Goal: Task Accomplishment & Management: Manage account settings

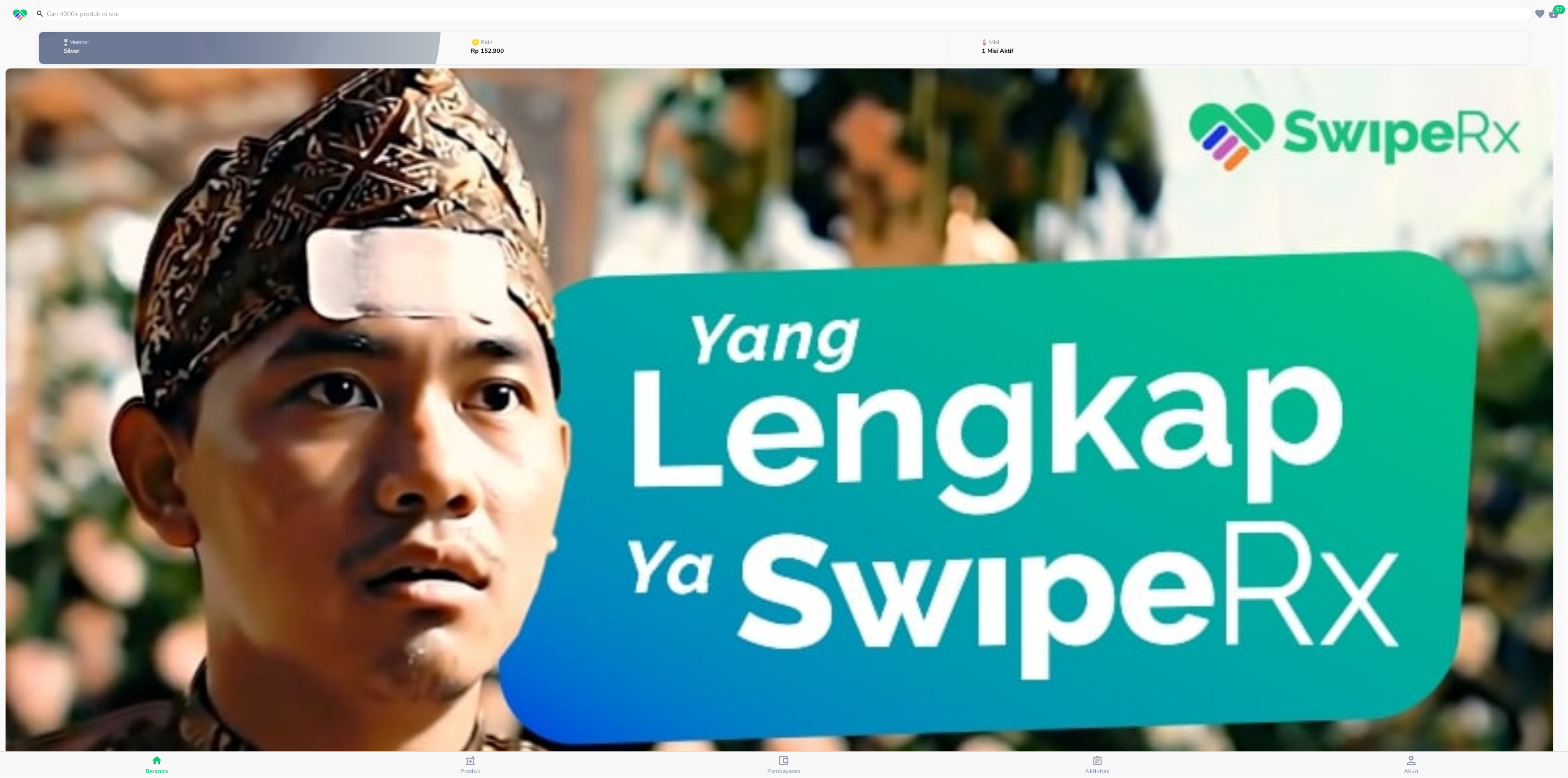
click at [805, 763] on span "Pembayaran" at bounding box center [783, 764] width 308 height 19
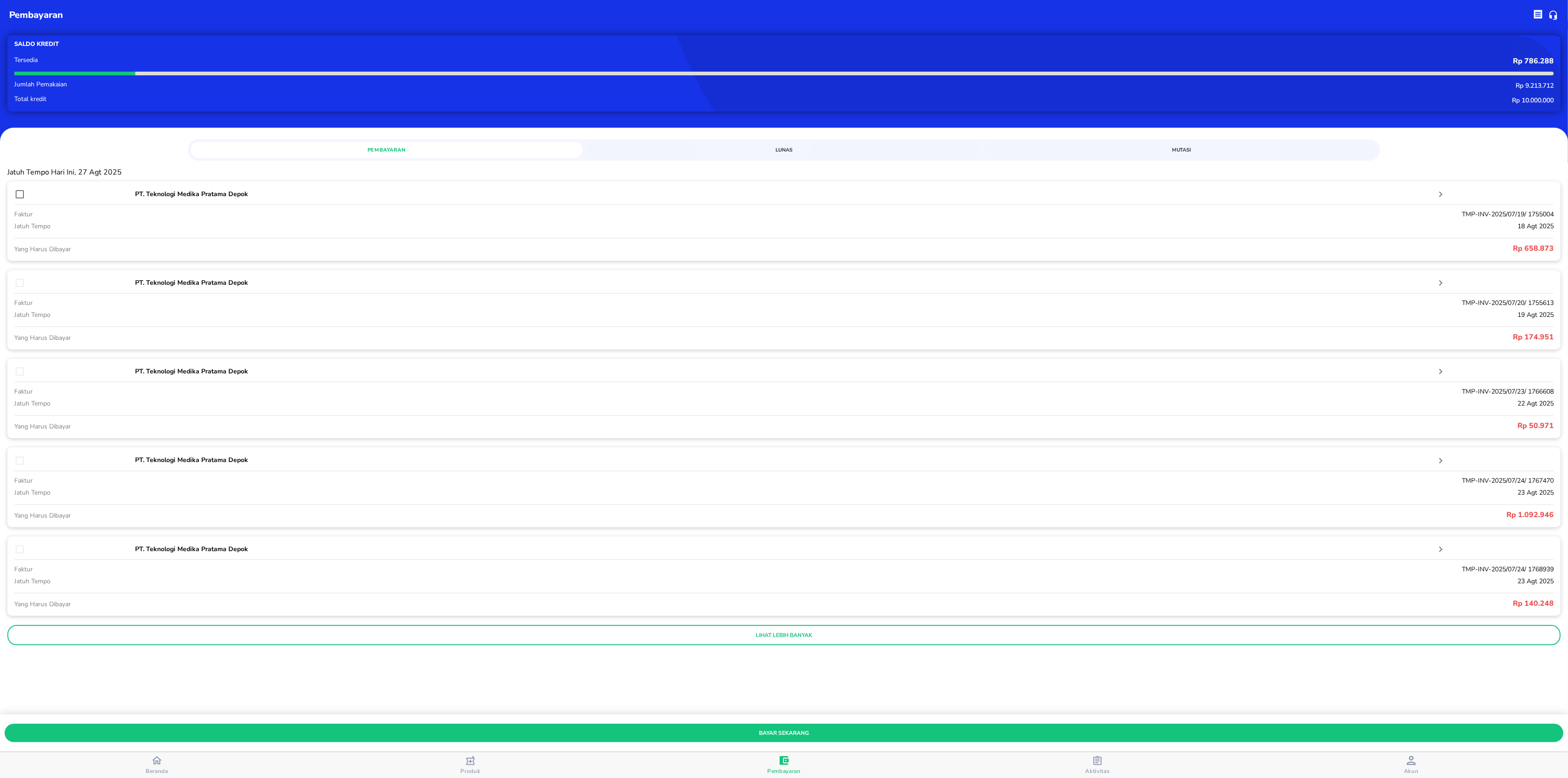
click at [1406, 766] on div "button" at bounding box center [1410, 761] width 9 height 11
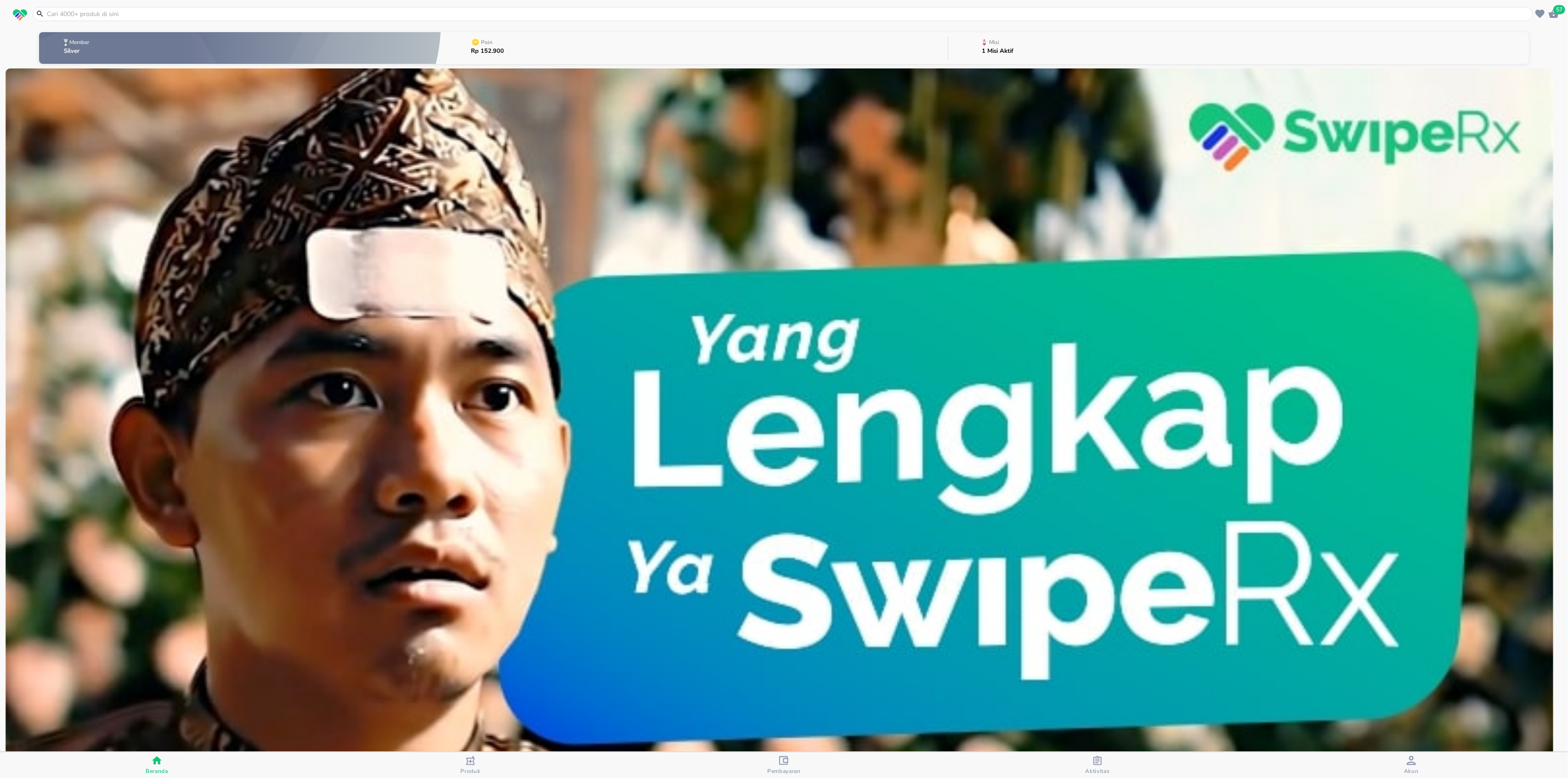
click at [786, 768] on span "Pembayaran" at bounding box center [783, 771] width 33 height 7
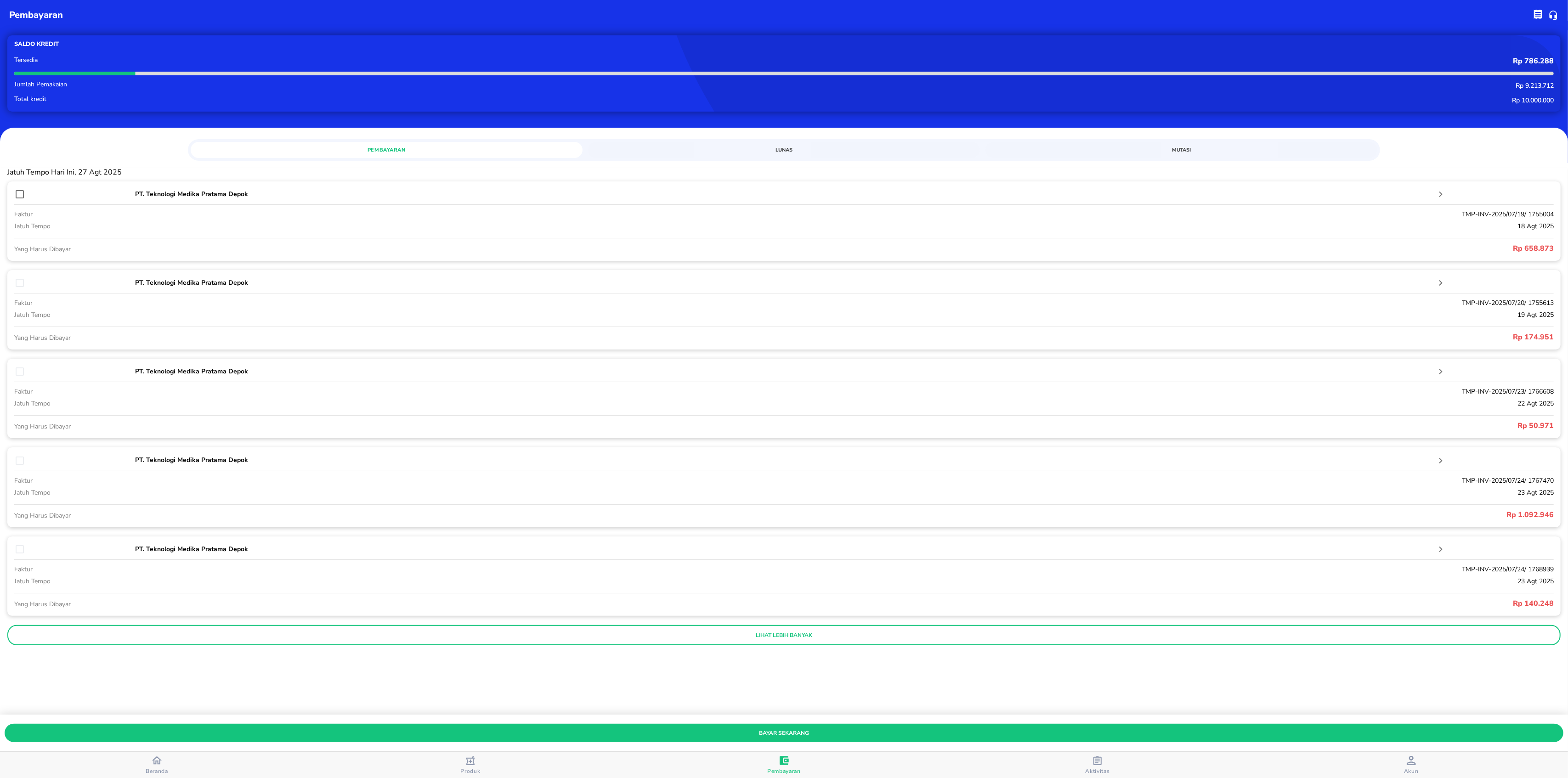
click at [746, 641] on button "lihat lebih banyak" at bounding box center [784, 634] width 1553 height 20
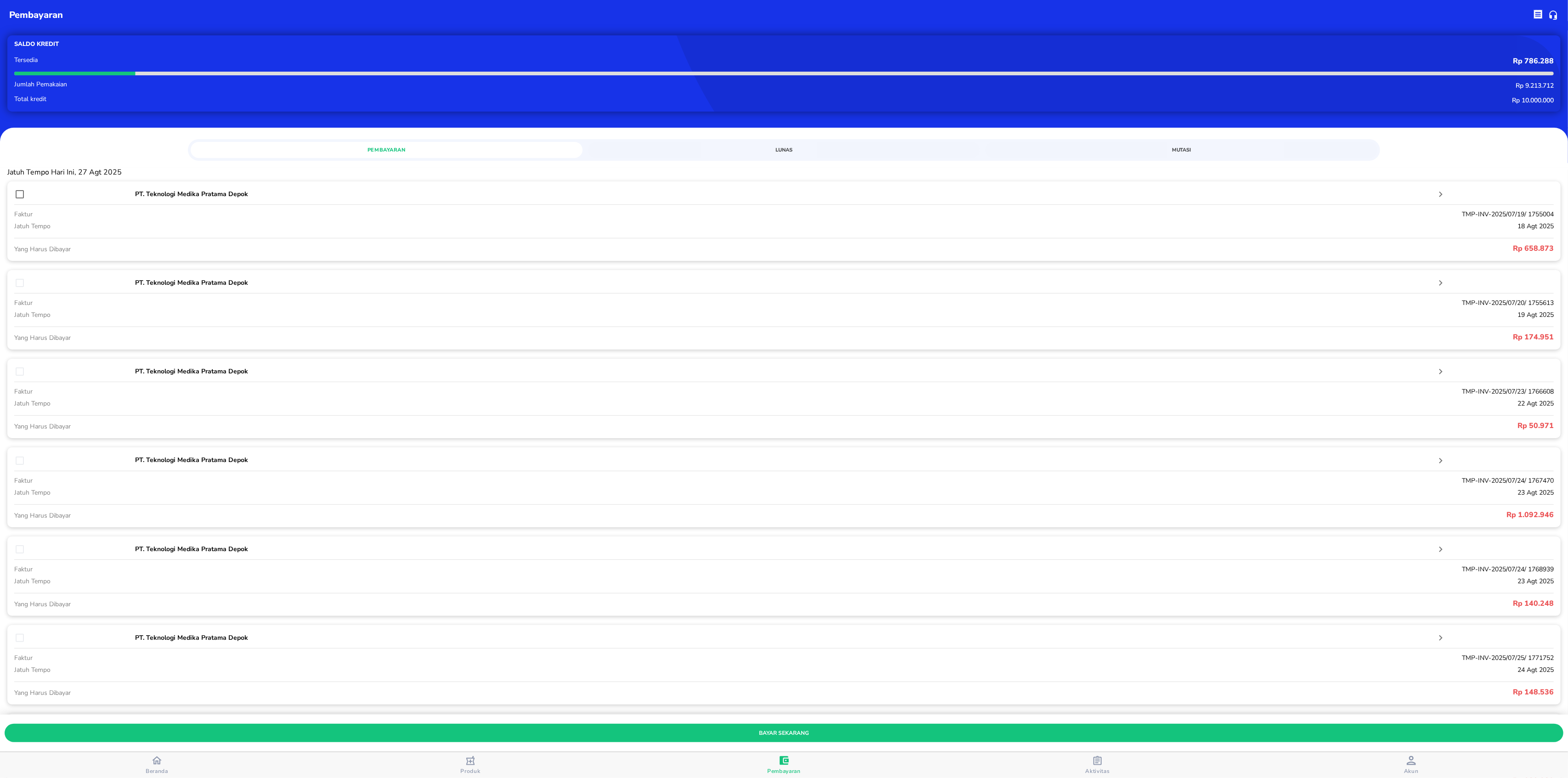
scroll to position [306, 0]
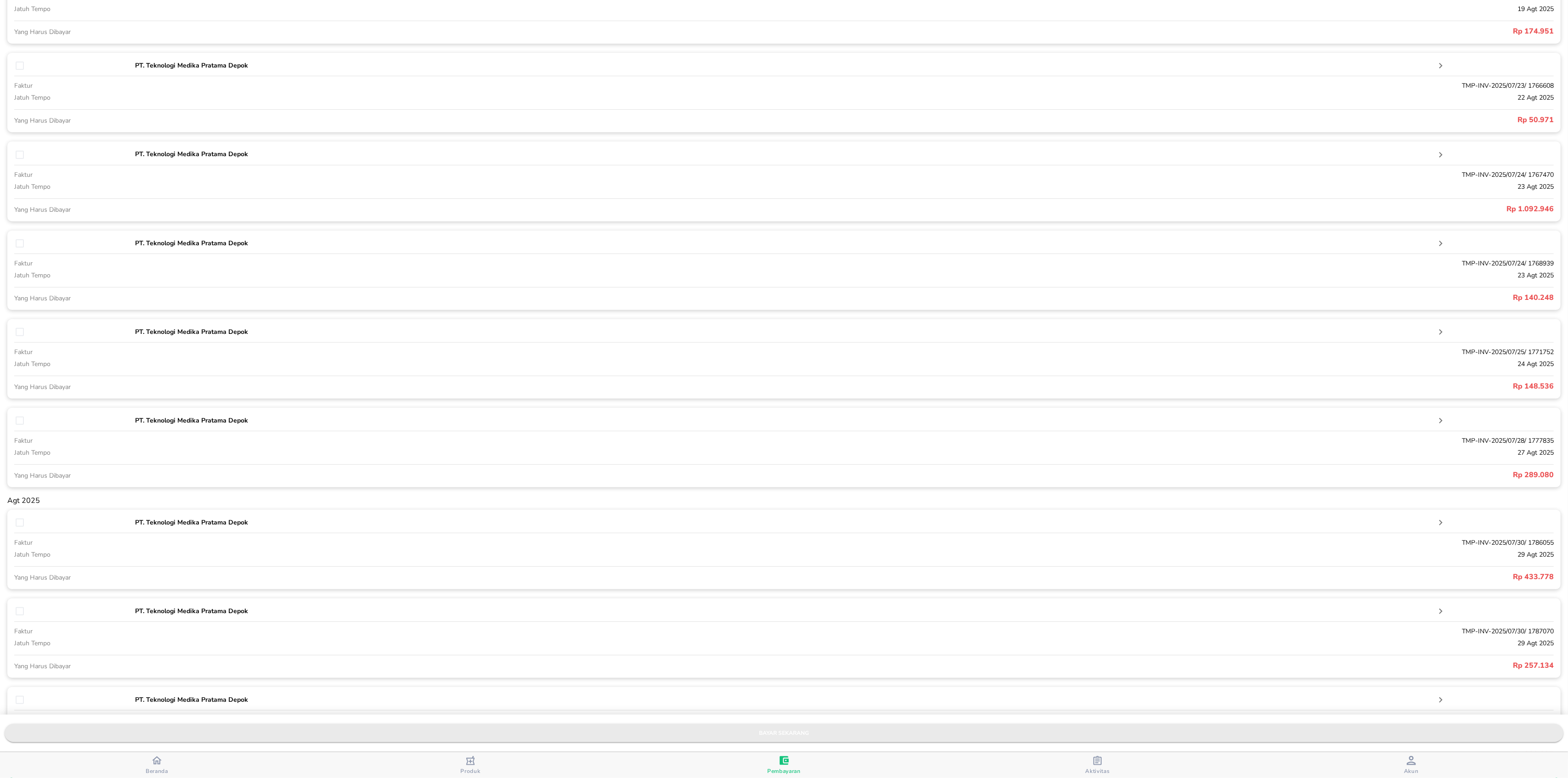
click at [782, 730] on span "bayar sekarang" at bounding box center [784, 733] width 1544 height 10
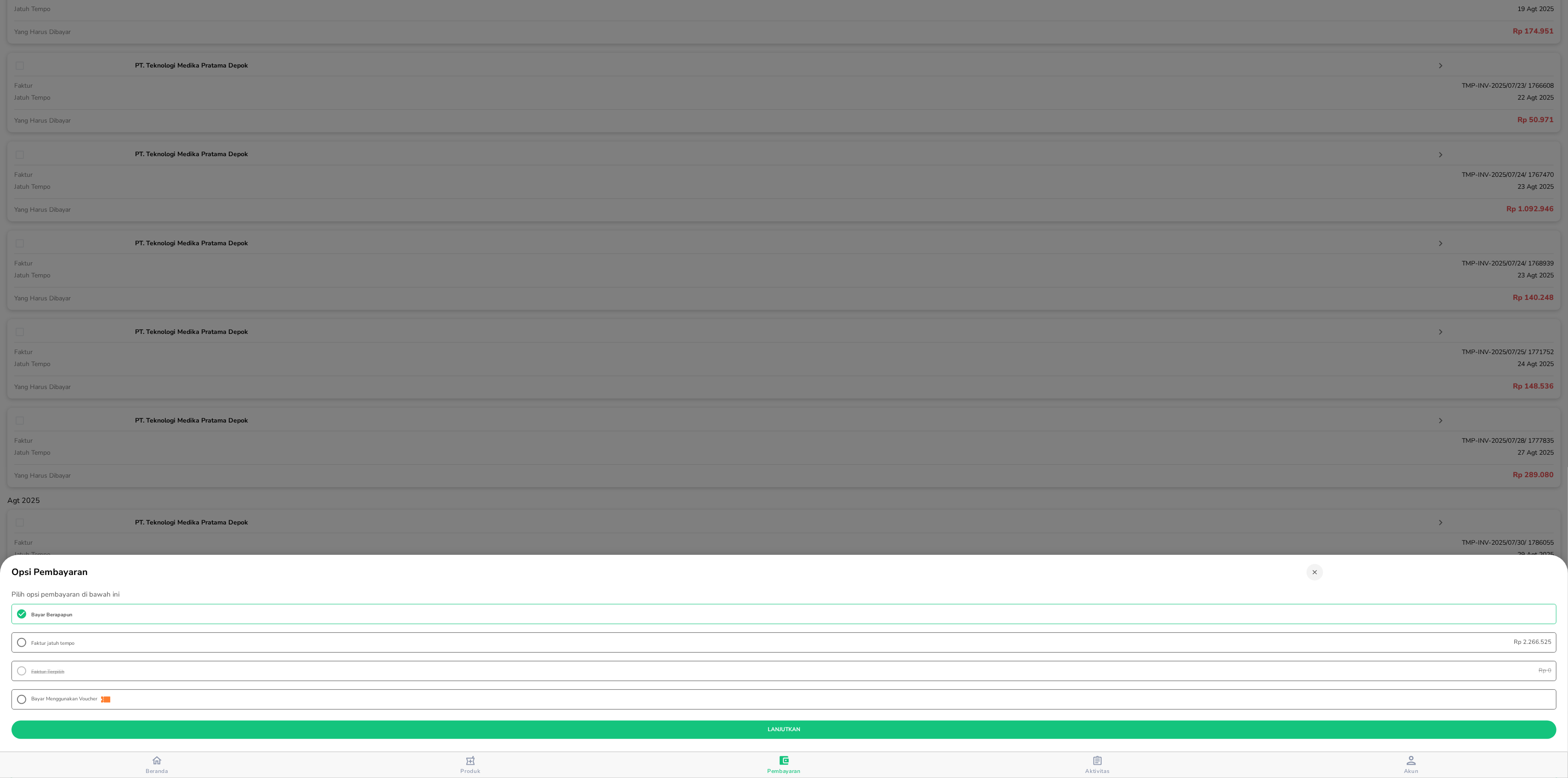
click at [801, 524] on div at bounding box center [784, 389] width 1568 height 778
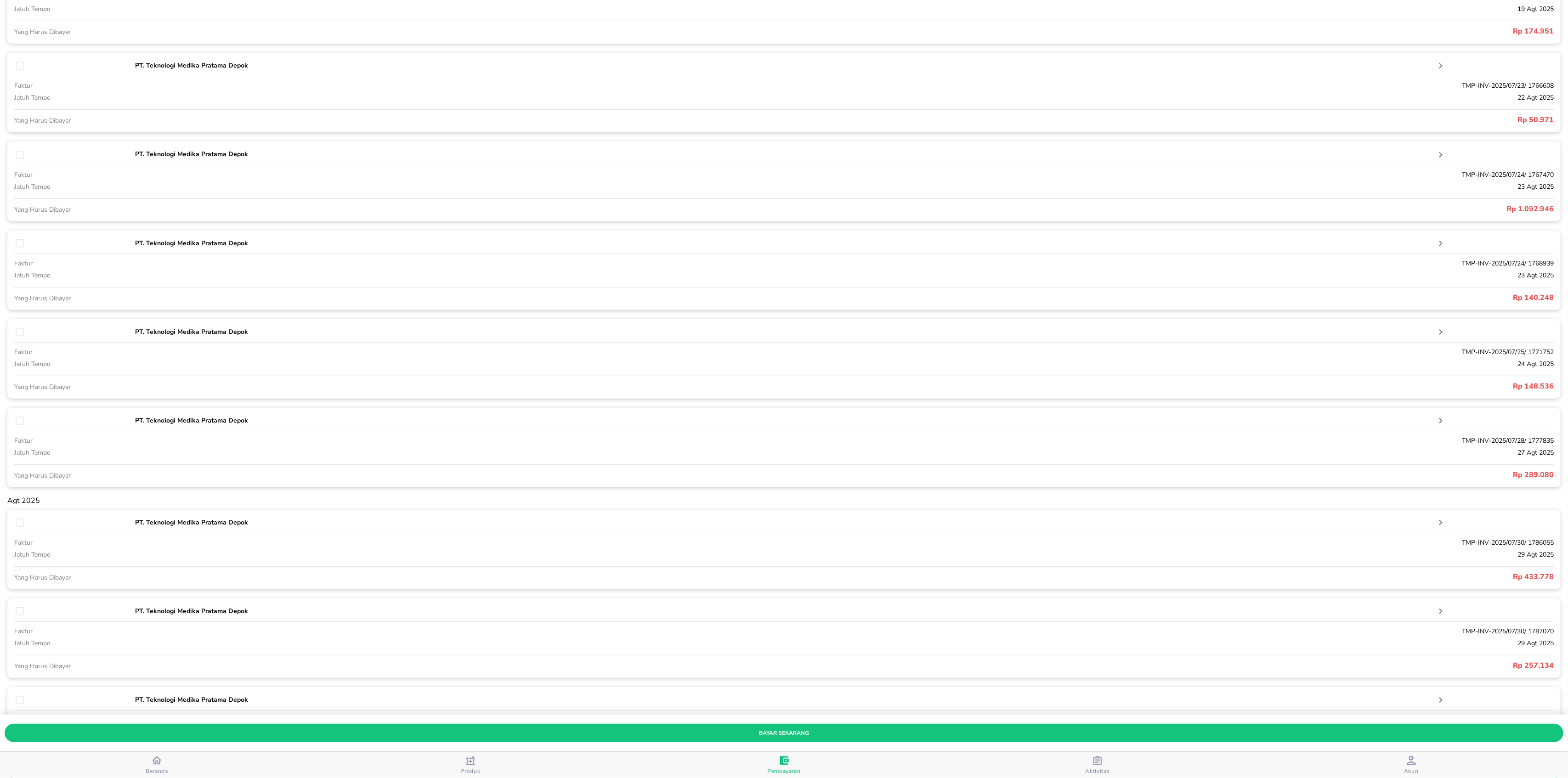
scroll to position [428, 0]
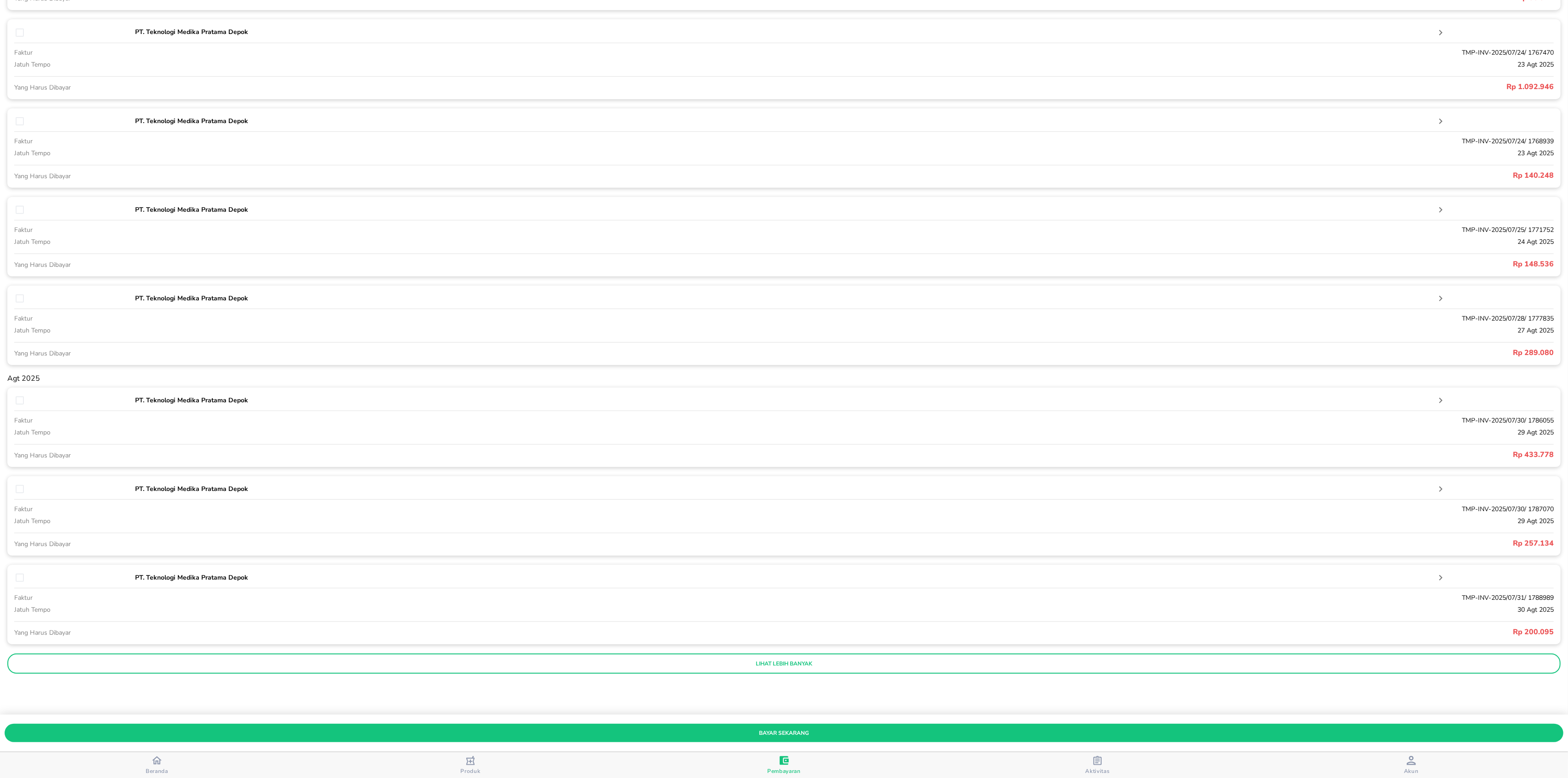
click at [796, 667] on p "lihat lebih banyak" at bounding box center [784, 663] width 1541 height 7
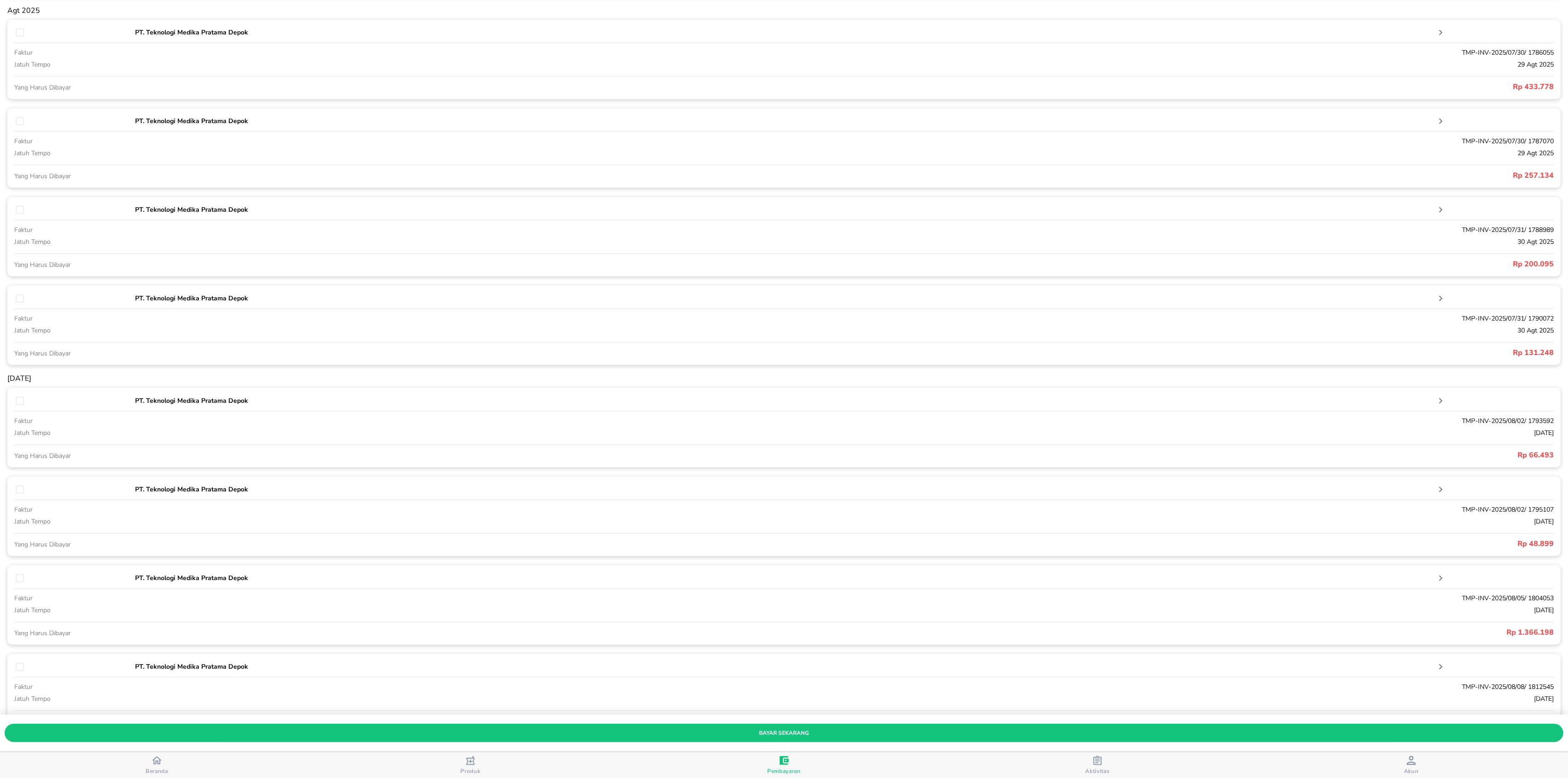
scroll to position [885, 0]
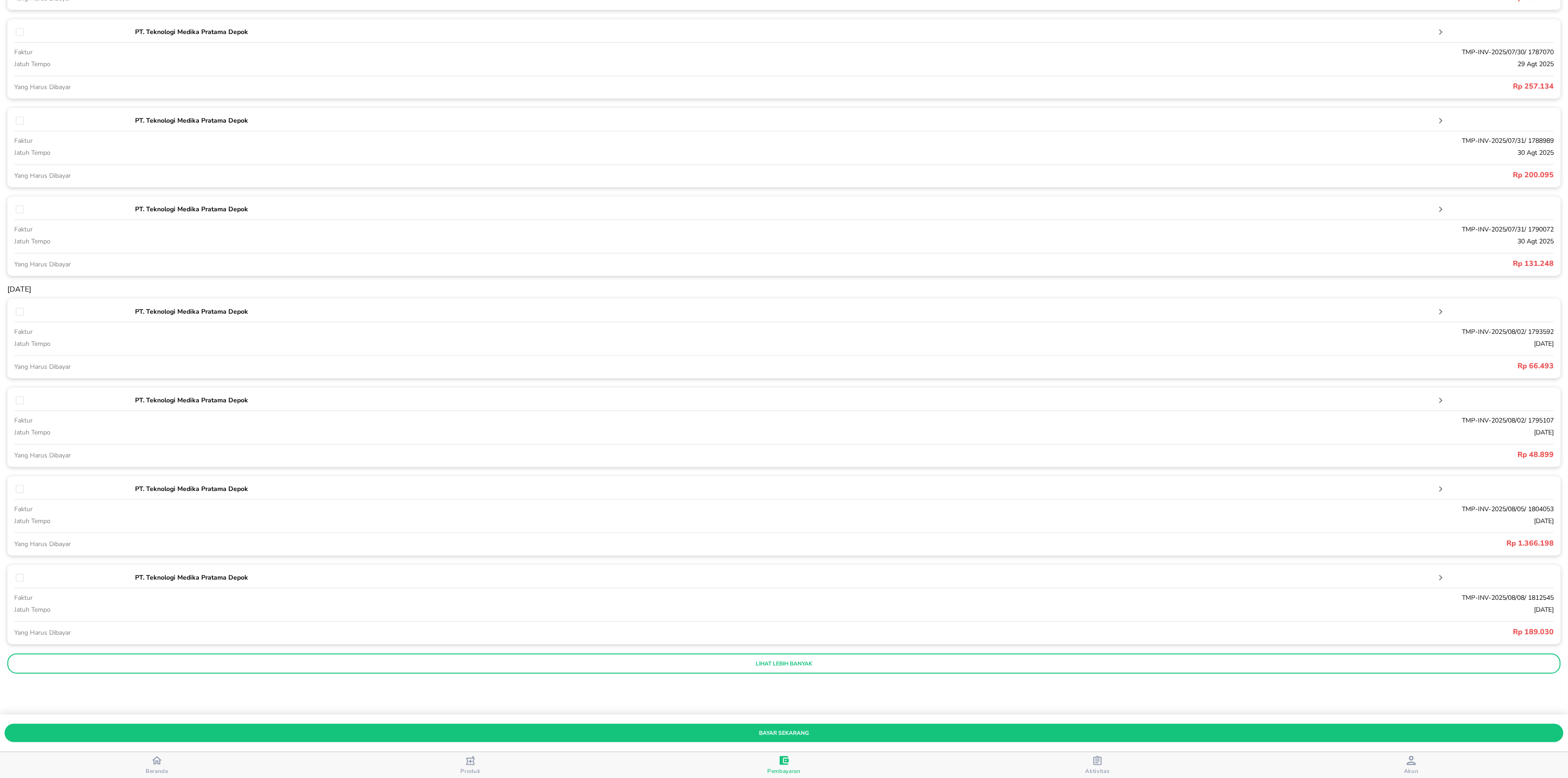
click at [824, 665] on p "lihat lebih banyak" at bounding box center [784, 663] width 1541 height 7
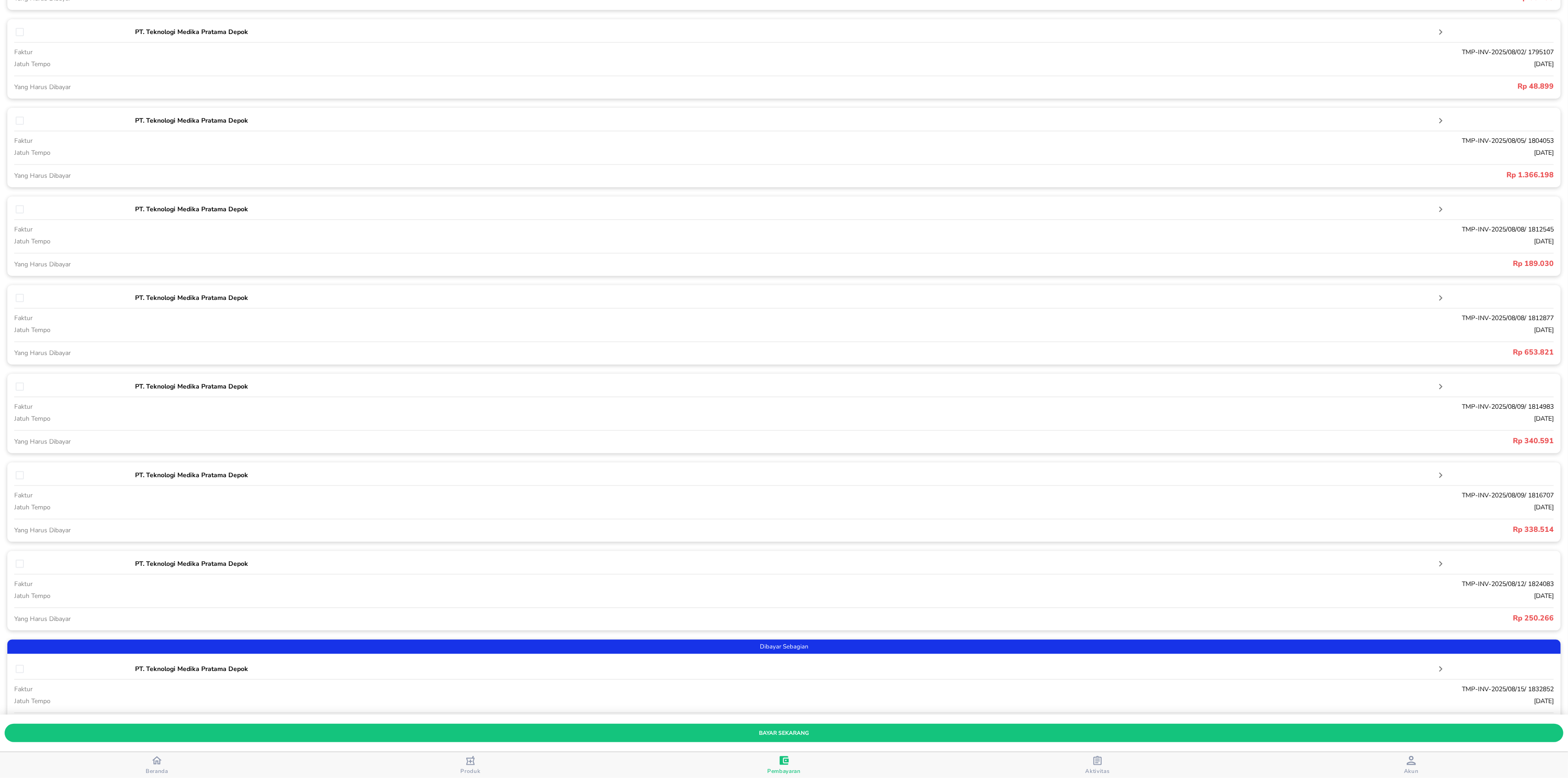
scroll to position [1357, 0]
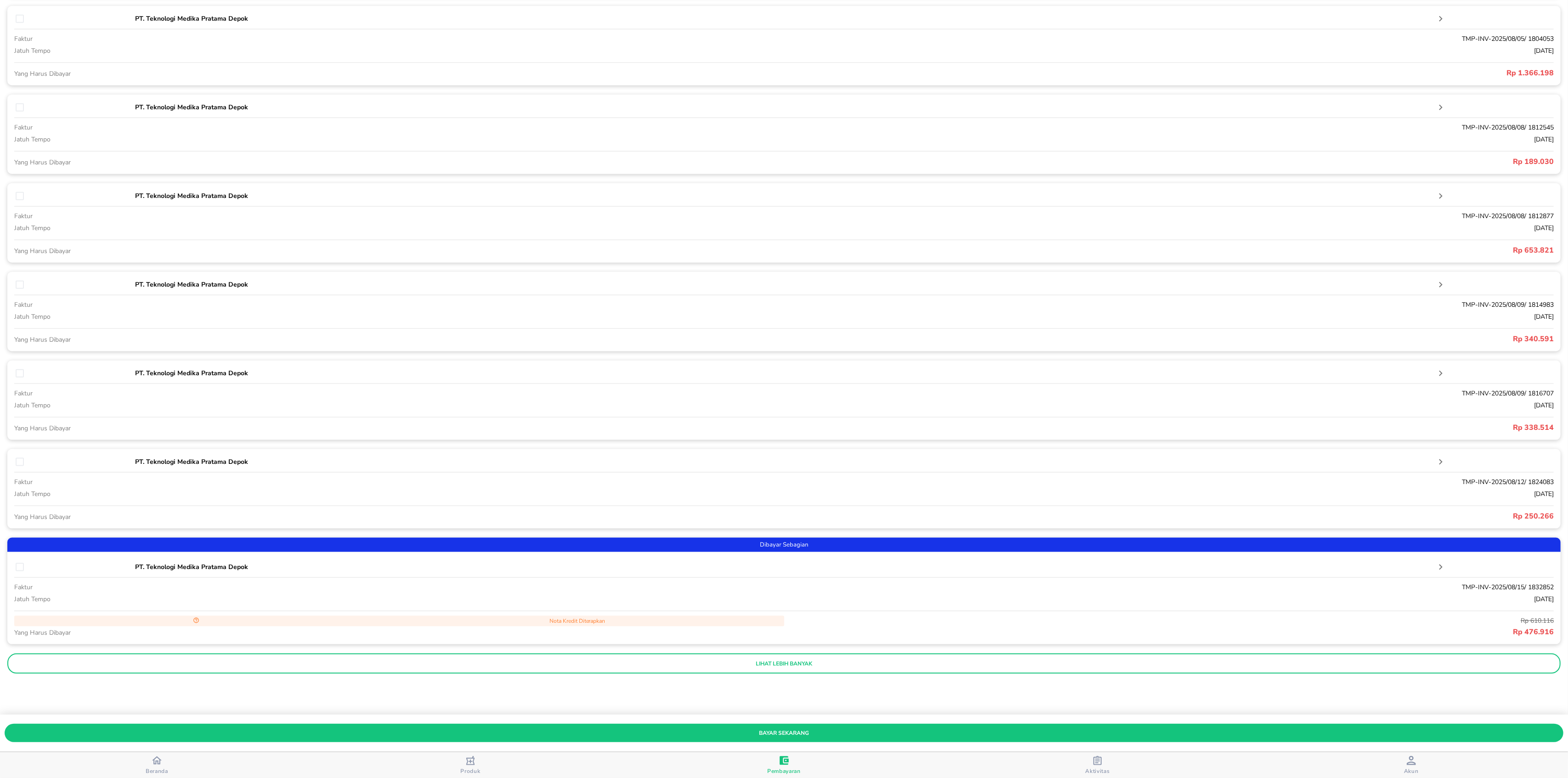
click at [818, 548] on span "Dibayar Sebagian" at bounding box center [784, 545] width 1553 height 11
click at [811, 544] on span "Dibayar Sebagian" at bounding box center [784, 545] width 1553 height 11
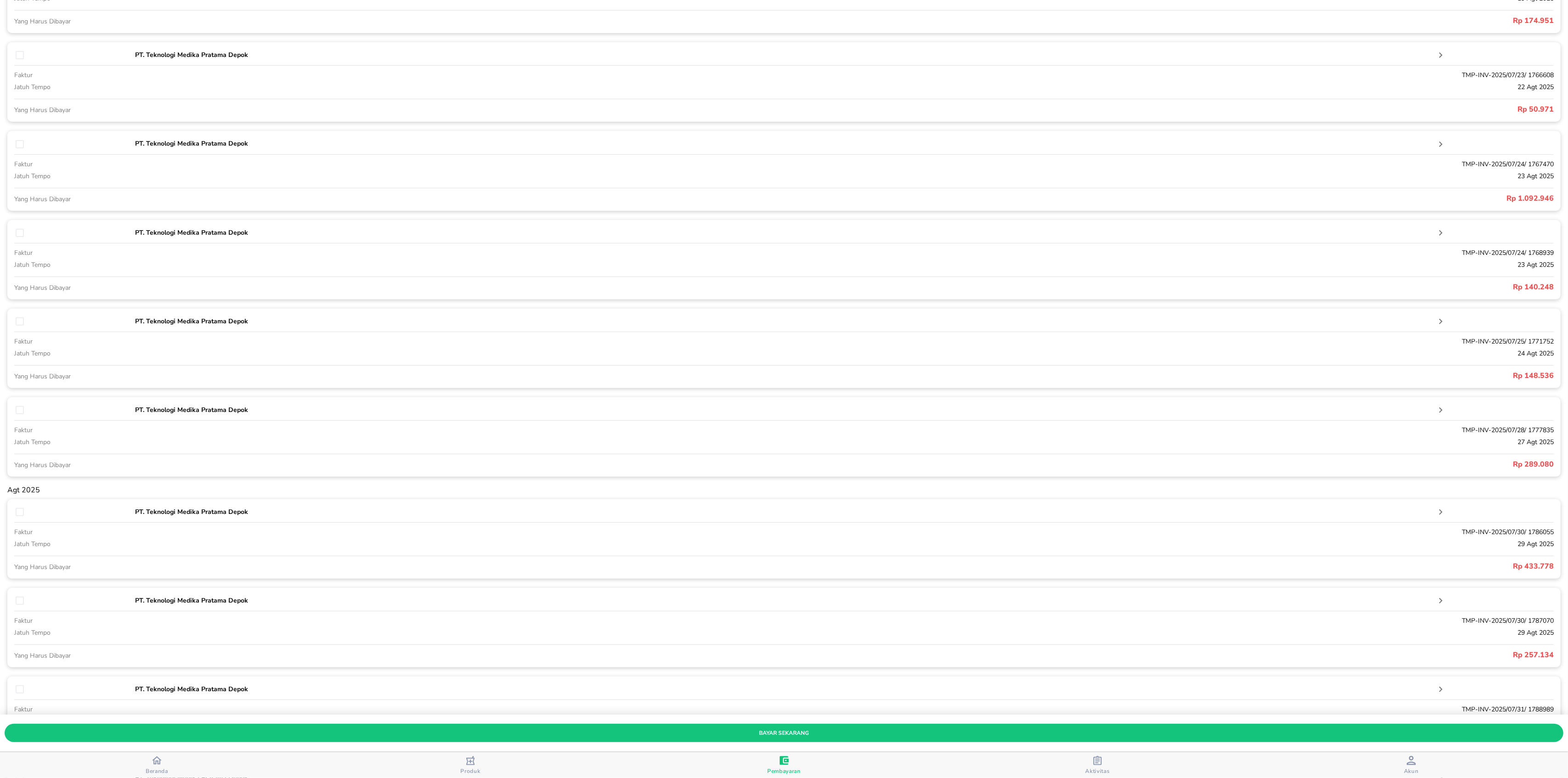
scroll to position [0, 0]
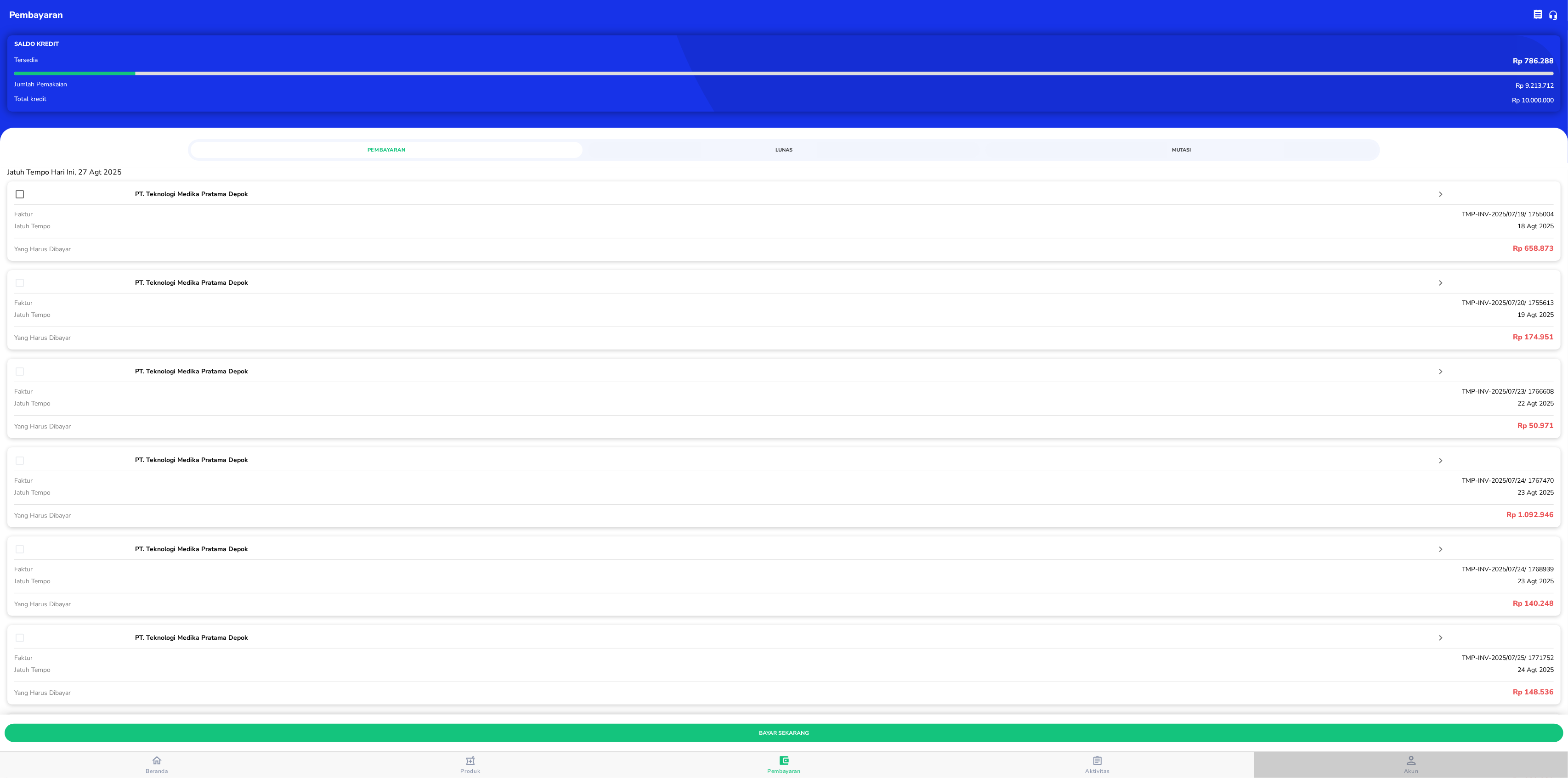
click at [1415, 763] on icon "button" at bounding box center [1410, 759] width 9 height 9
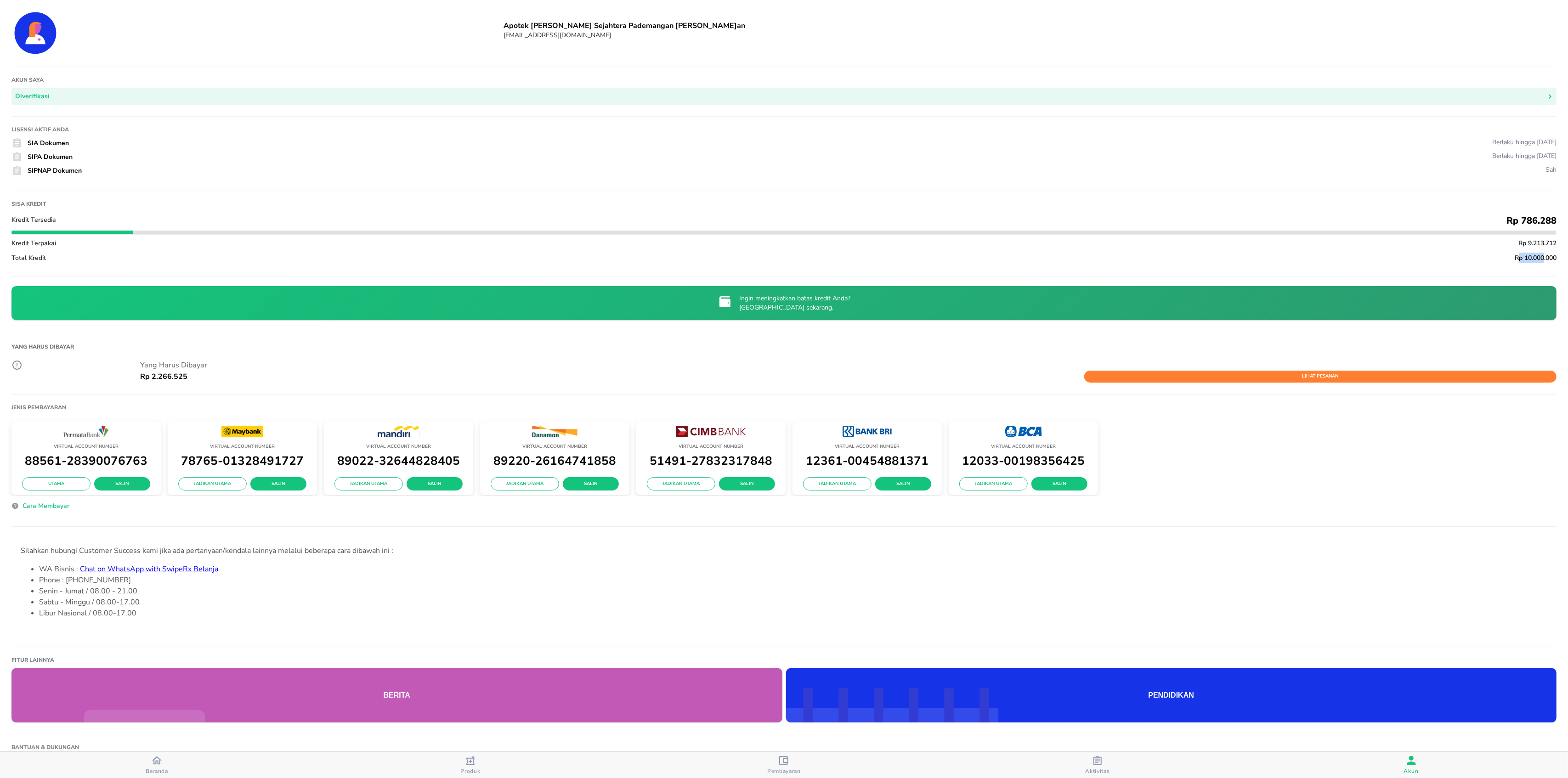
drag, startPoint x: 1506, startPoint y: 258, endPoint x: 1534, endPoint y: 258, distance: 28.0
click at [1534, 258] on span "Rp 10.000.000" at bounding box center [1536, 258] width 42 height 9
drag, startPoint x: 1500, startPoint y: 254, endPoint x: 1548, endPoint y: 256, distance: 48.0
click at [1548, 256] on div "Apotek Bethania Berkat Sejahtera Pademangan Timur Pademangan apotek.bethania@gm…" at bounding box center [784, 174] width 1568 height 347
copy span "Rp 10.000.000"
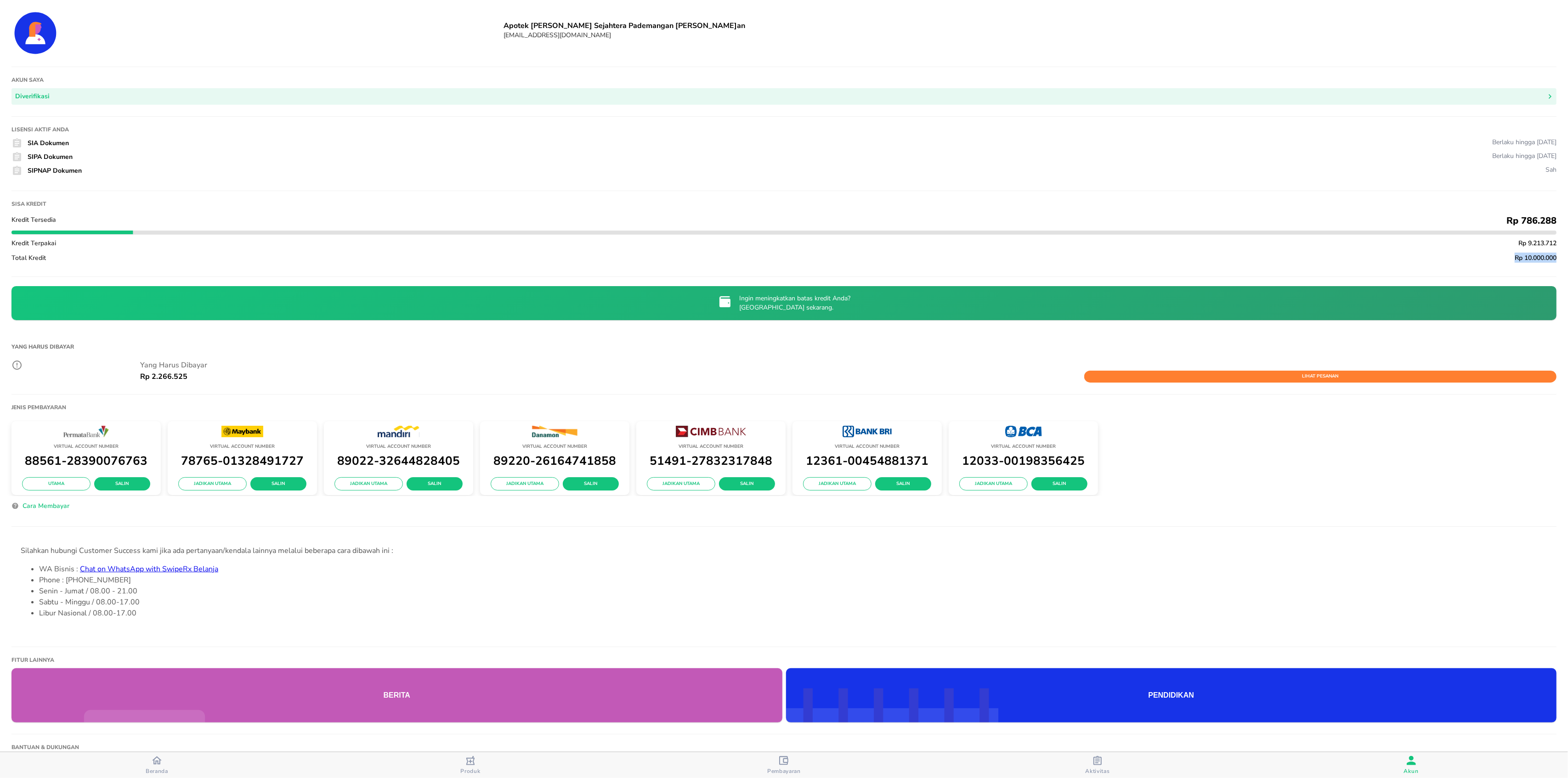
copy span "Rp 10.000.000"
drag, startPoint x: 1493, startPoint y: 219, endPoint x: 1553, endPoint y: 217, distance: 60.0
click at [1553, 217] on div "Apotek Bethania Berkat Sejahtera Pademangan Timur Pademangan apotek.bethania@gm…" at bounding box center [784, 174] width 1568 height 347
copy span "Rp 786.288"
